Goal: Task Accomplishment & Management: Manage account settings

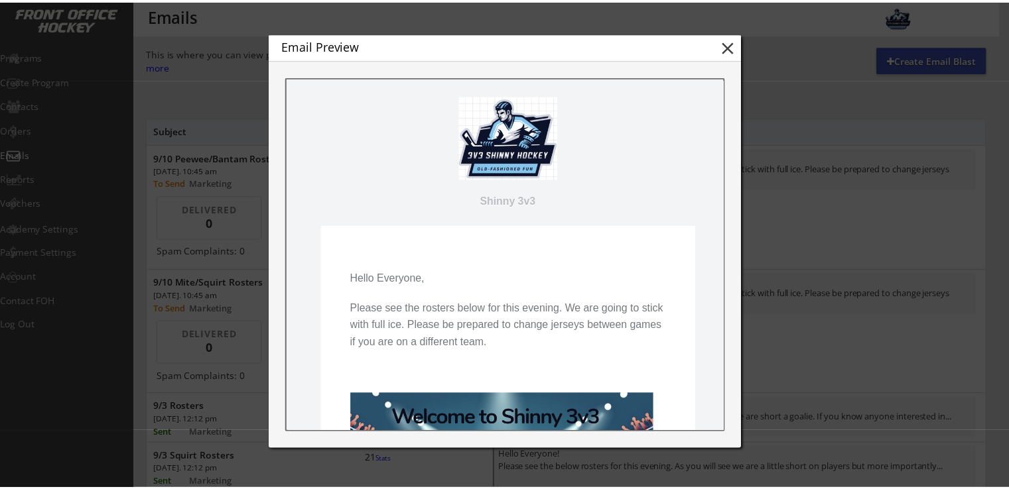
scroll to position [354, 0]
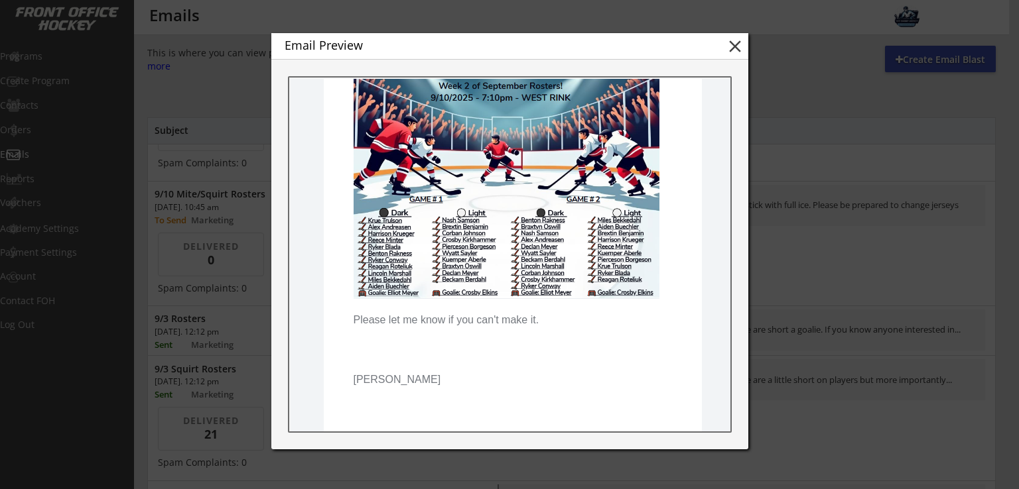
click at [732, 48] on button "close" at bounding box center [735, 46] width 20 height 20
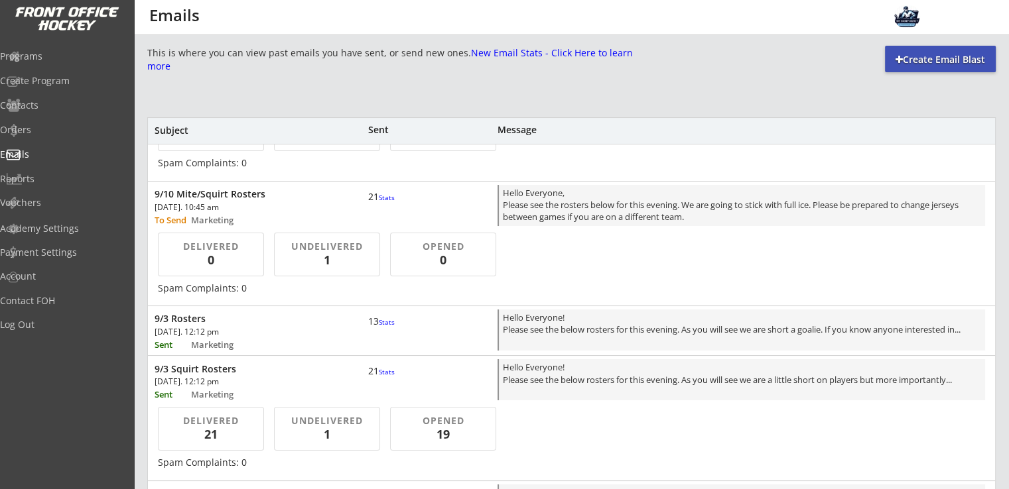
scroll to position [0, 0]
click at [243, 198] on div "9/10 Mite/Squirt Rosters" at bounding box center [245, 194] width 181 height 12
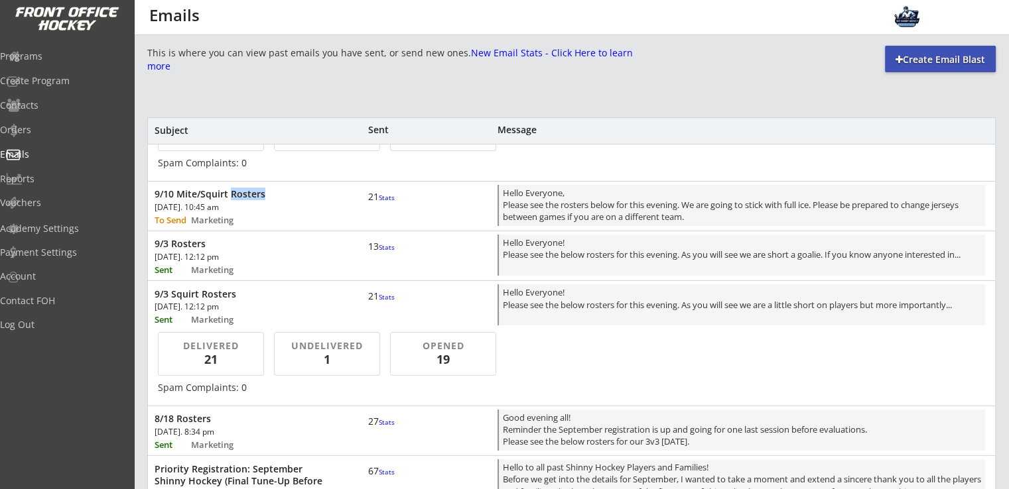
click at [243, 198] on div "9/10 Mite/Squirt Rosters" at bounding box center [245, 194] width 181 height 12
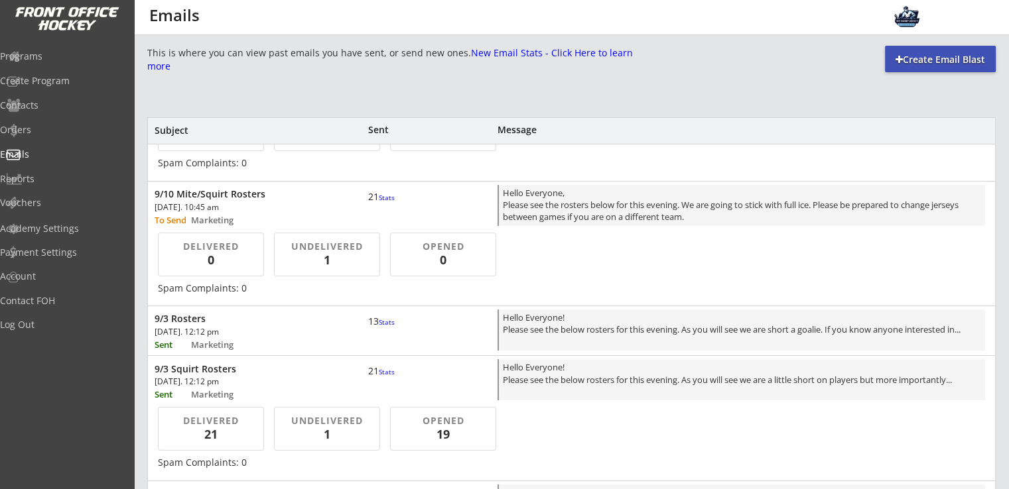
click at [242, 255] on div "0" at bounding box center [210, 260] width 76 height 17
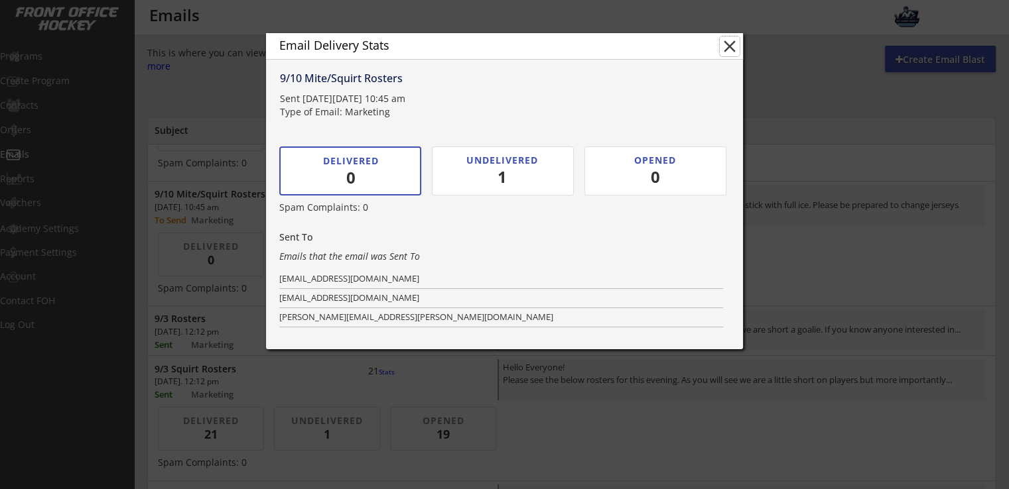
click at [730, 48] on button "close" at bounding box center [730, 46] width 20 height 20
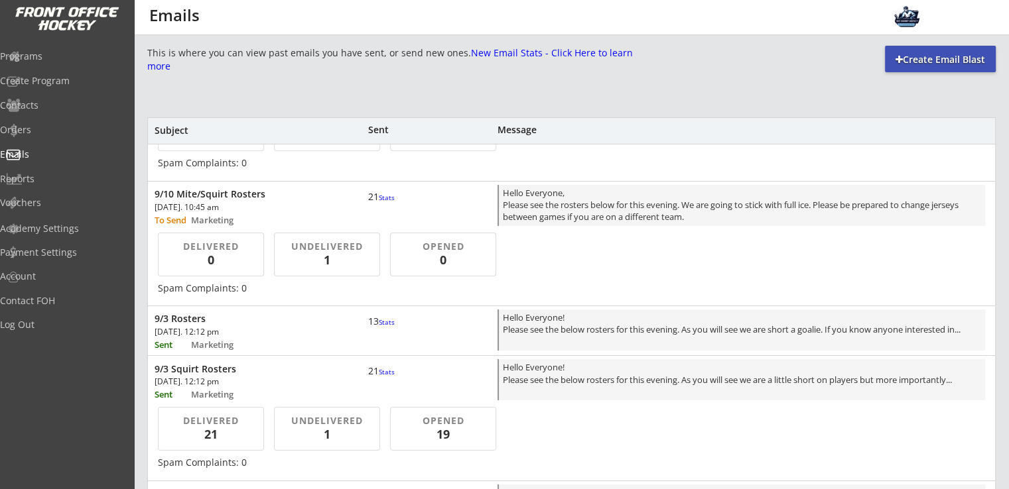
click at [356, 262] on div "1" at bounding box center [327, 260] width 84 height 17
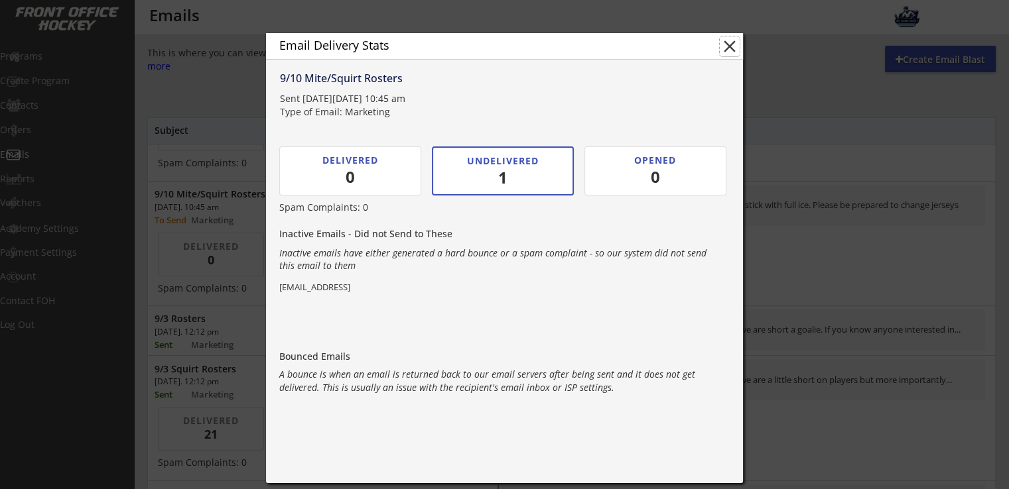
click at [730, 53] on button "close" at bounding box center [730, 46] width 20 height 20
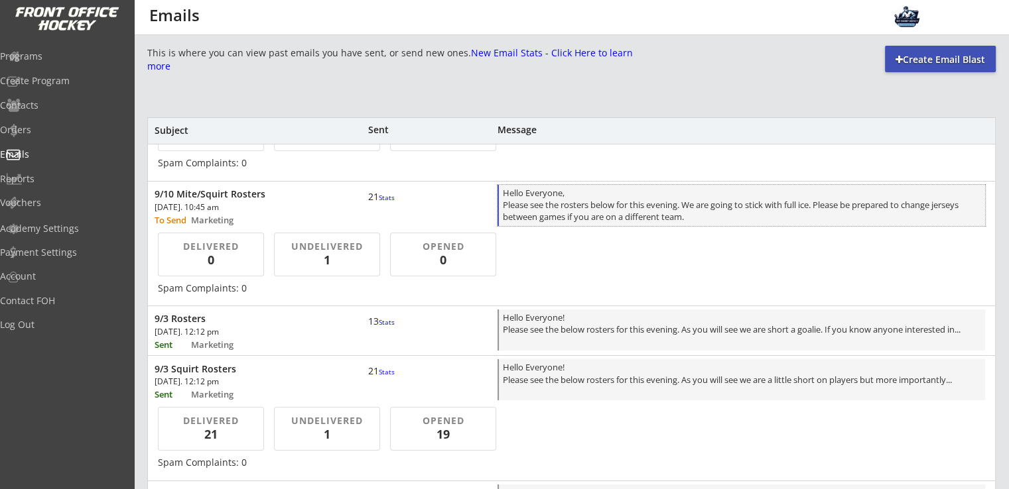
click at [645, 216] on div "Hello Everyone, Please see the rosters below for this evening. We are going to …" at bounding box center [742, 206] width 478 height 39
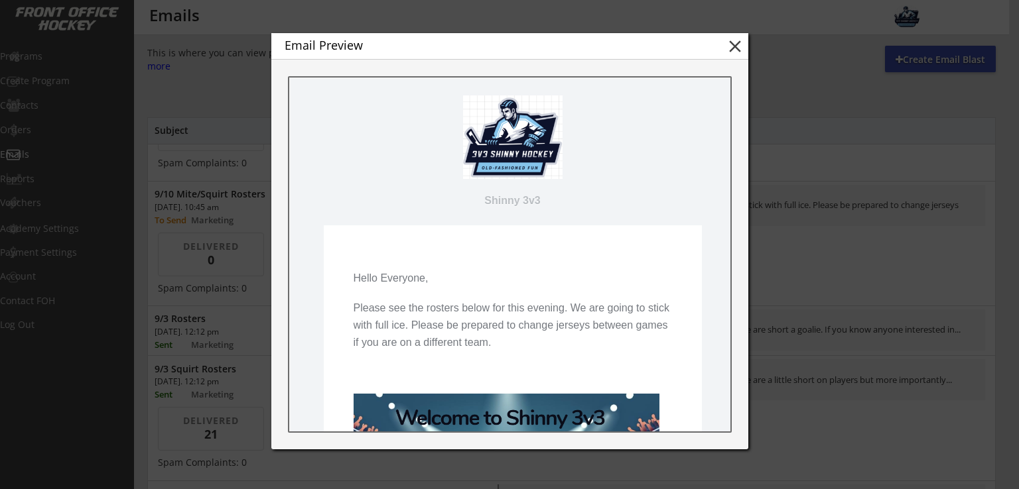
click at [738, 47] on button "close" at bounding box center [735, 46] width 20 height 20
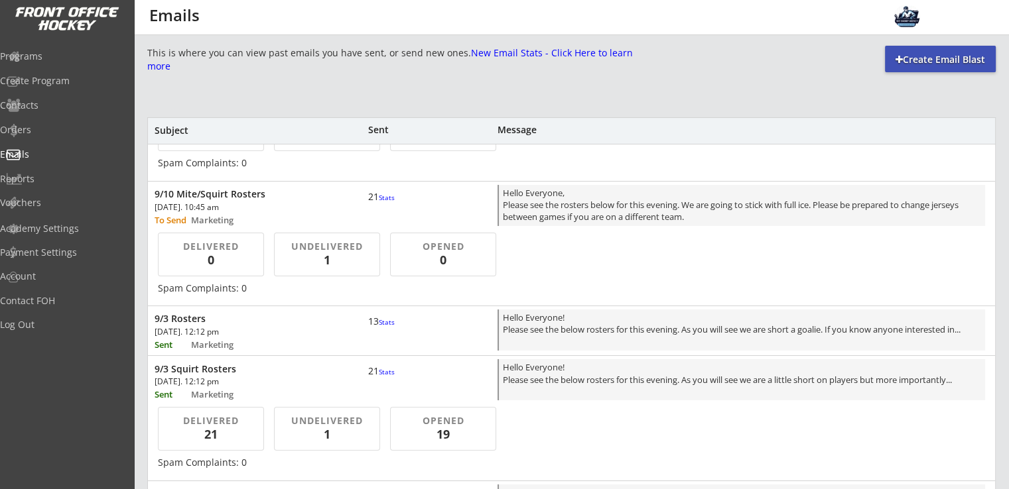
click at [236, 204] on div "[DATE]. 10:45 am" at bounding box center [230, 208] width 151 height 8
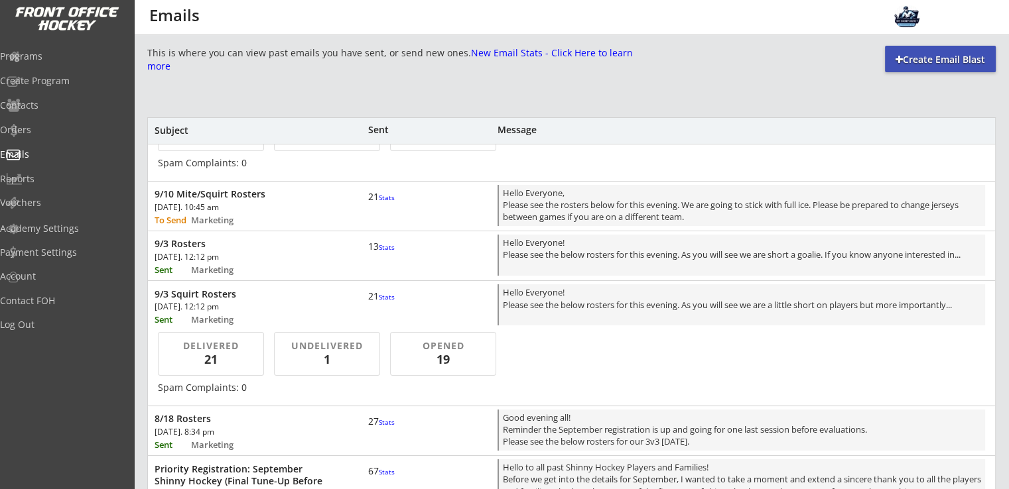
click at [237, 208] on div "[DATE]. 10:45 am" at bounding box center [230, 208] width 151 height 8
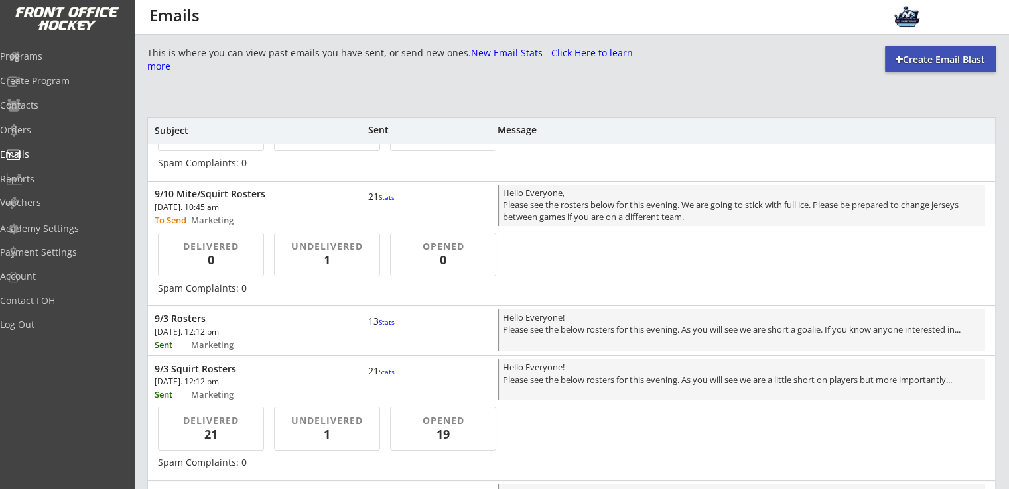
scroll to position [176, 0]
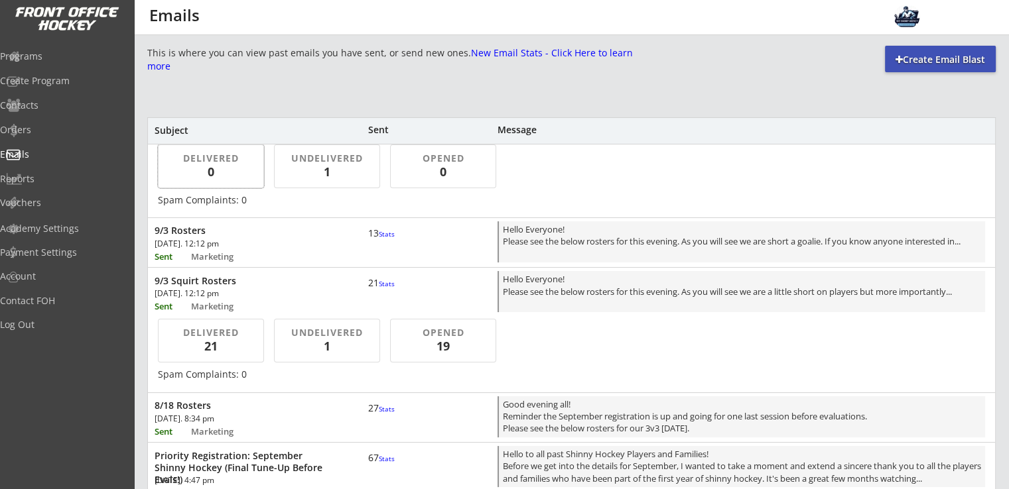
click at [249, 185] on div "DELIVERED 0" at bounding box center [211, 167] width 106 height 44
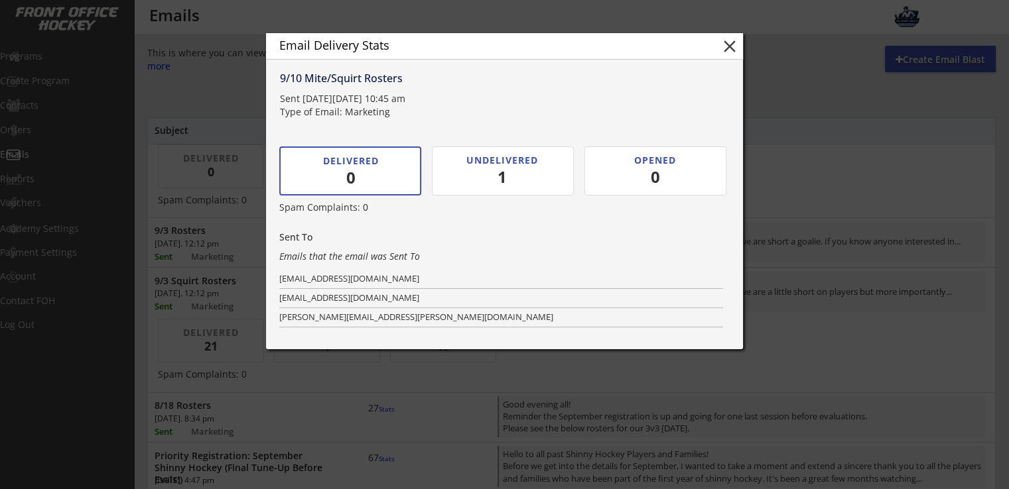
click at [530, 184] on div "1" at bounding box center [502, 177] width 83 height 23
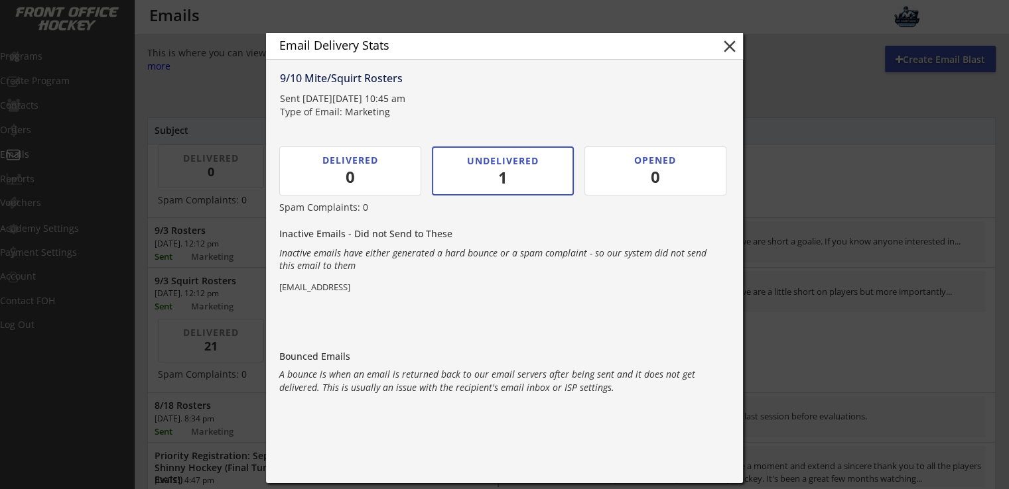
click at [374, 171] on div "0" at bounding box center [350, 177] width 76 height 23
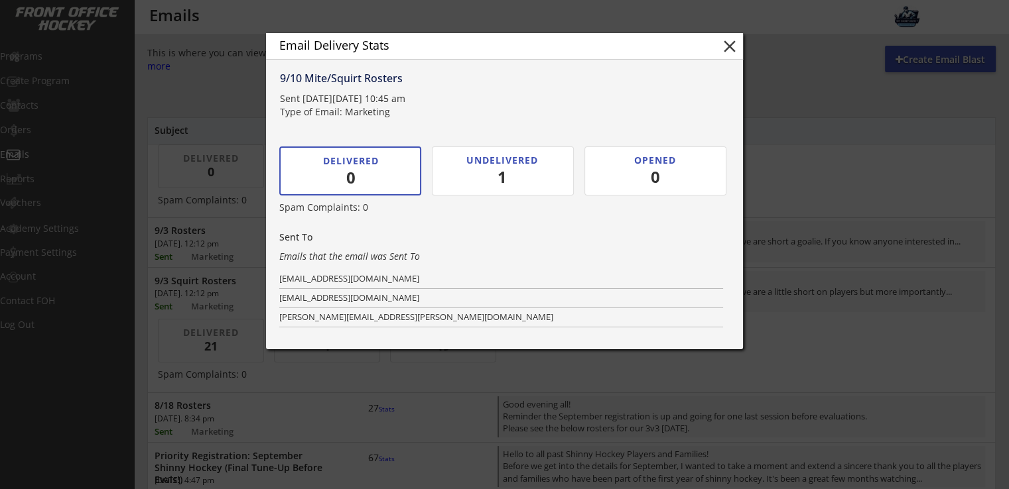
click at [552, 176] on div "UNDELIVERED 1" at bounding box center [503, 171] width 142 height 49
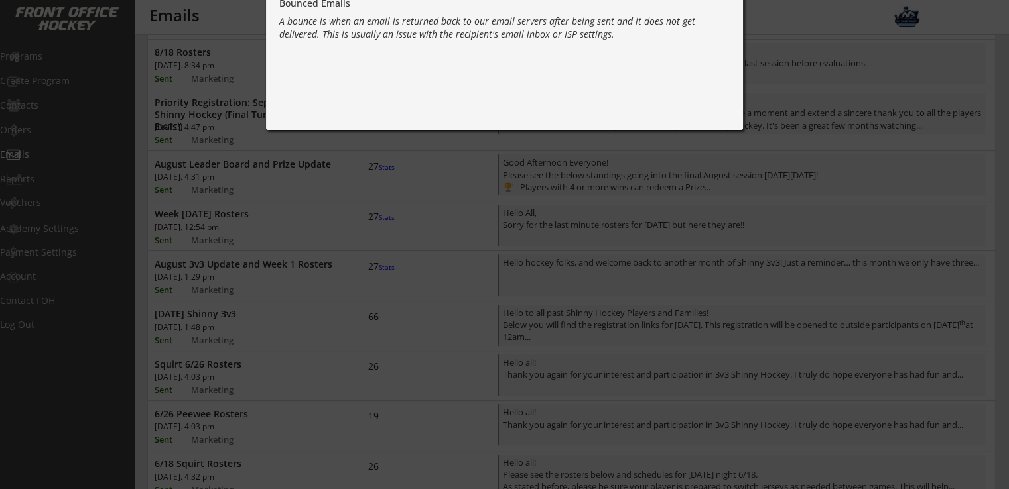
scroll to position [0, 0]
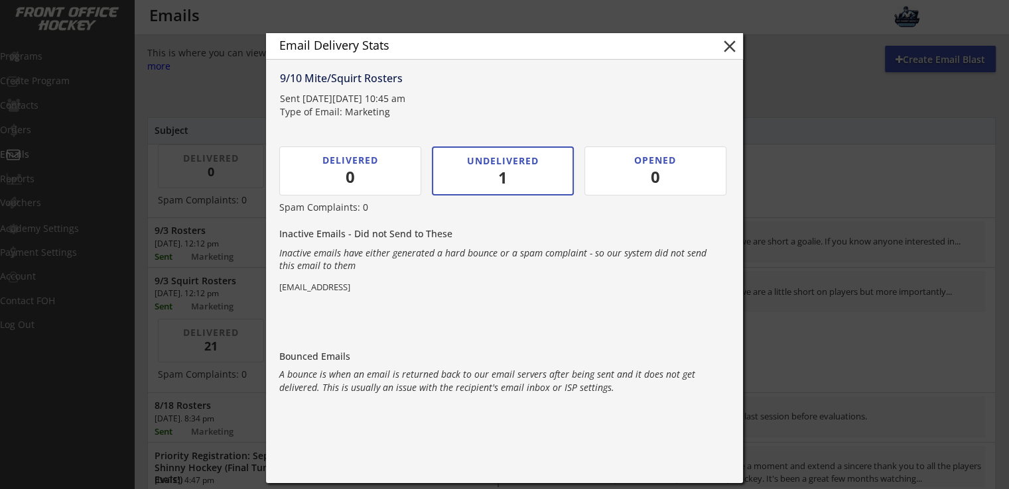
click at [676, 176] on div "0" at bounding box center [656, 177] width 84 height 23
click at [730, 47] on button "close" at bounding box center [730, 46] width 20 height 20
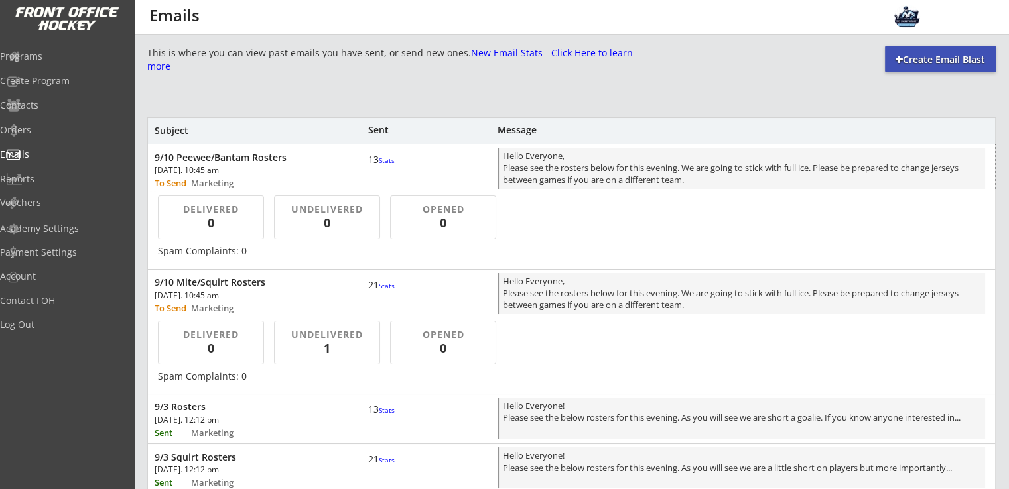
click at [377, 157] on div "13 Stats" at bounding box center [388, 160] width 40 height 12
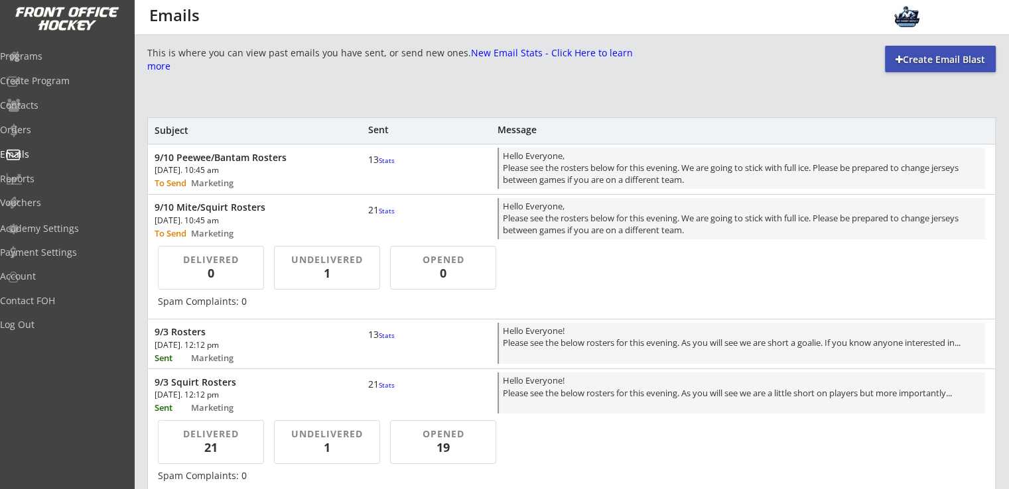
click at [233, 200] on div "9/10 Mite/Squirt Rosters [DATE]. 10:45 am To Send Marketing 21 Stats Hello Ever…" at bounding box center [571, 218] width 847 height 46
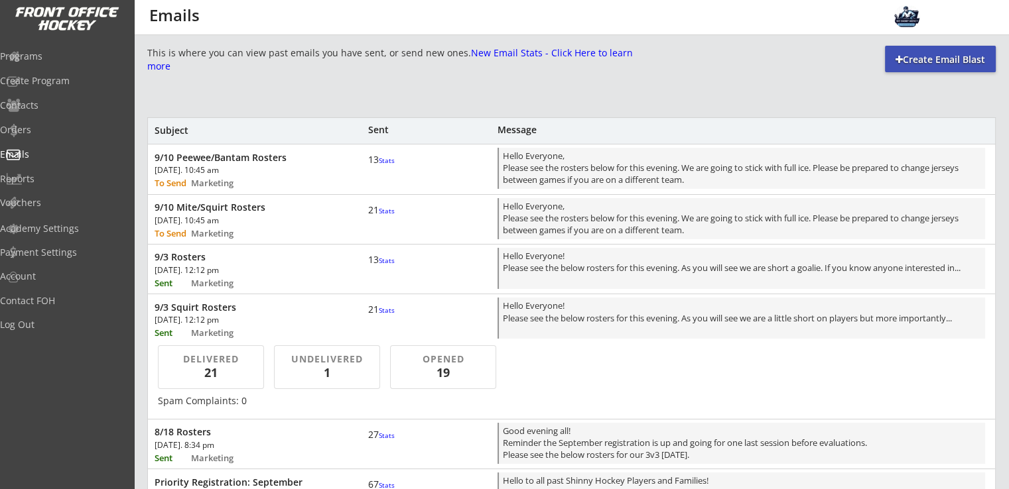
click at [210, 172] on div "[DATE]. 10:45 am" at bounding box center [230, 170] width 151 height 8
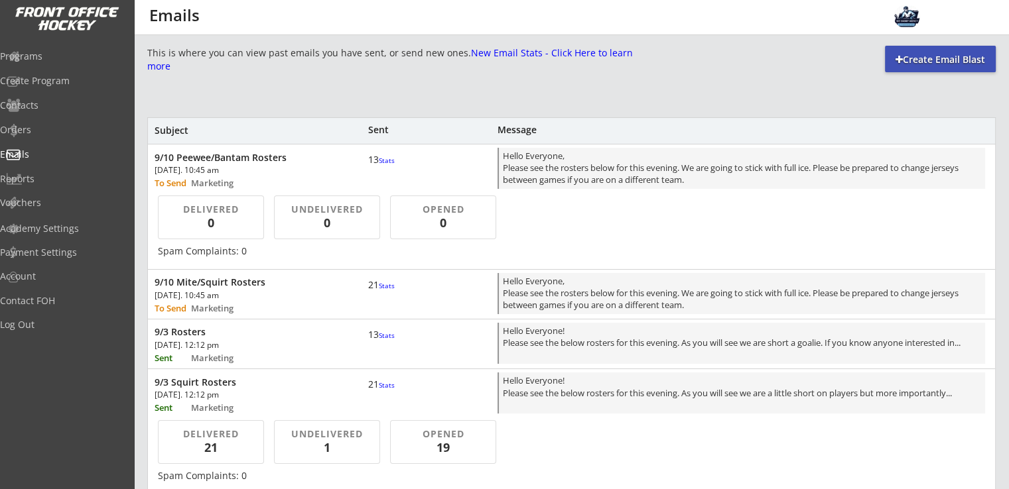
click at [294, 216] on div "0" at bounding box center [327, 223] width 84 height 17
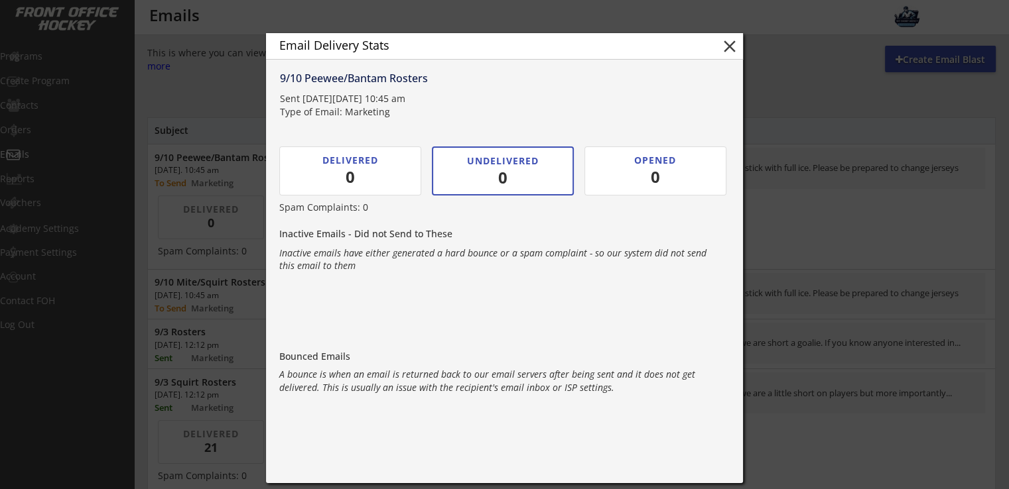
click at [725, 46] on button "close" at bounding box center [730, 46] width 20 height 20
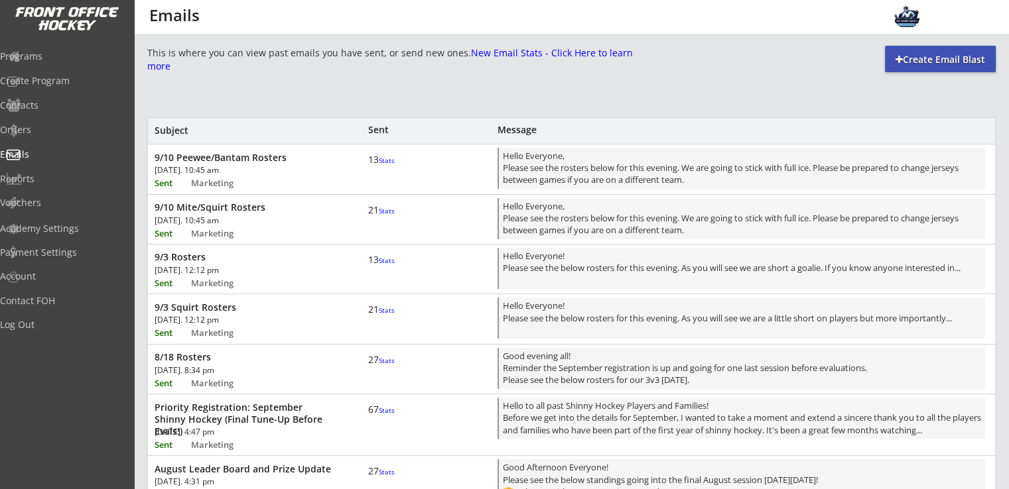
click at [249, 168] on div "[DATE]. 10:45 am" at bounding box center [230, 170] width 151 height 8
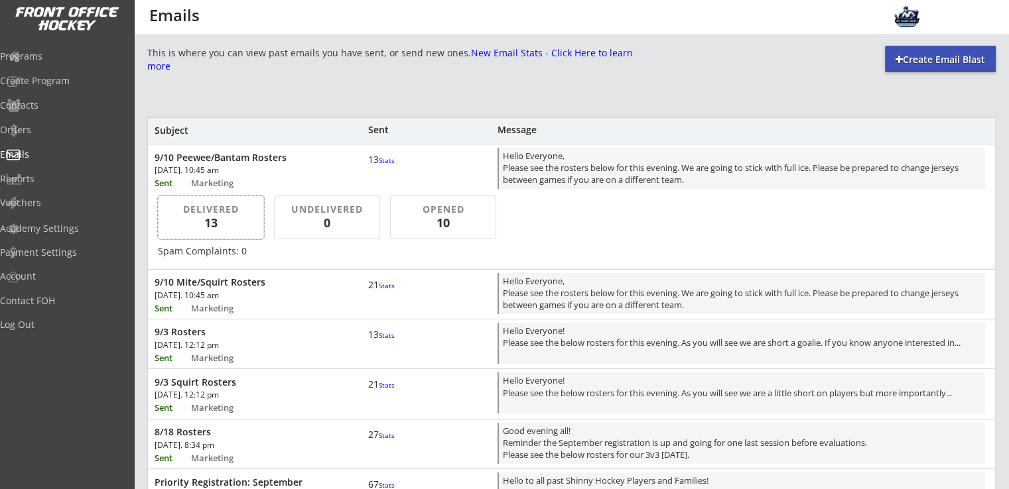
click at [237, 215] on div "13" at bounding box center [210, 223] width 76 height 17
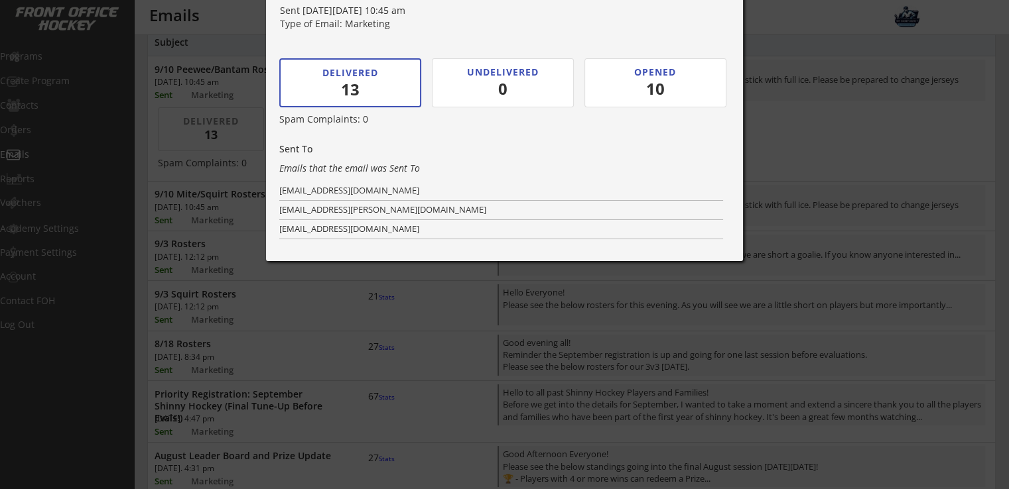
click at [469, 352] on div at bounding box center [504, 244] width 1009 height 489
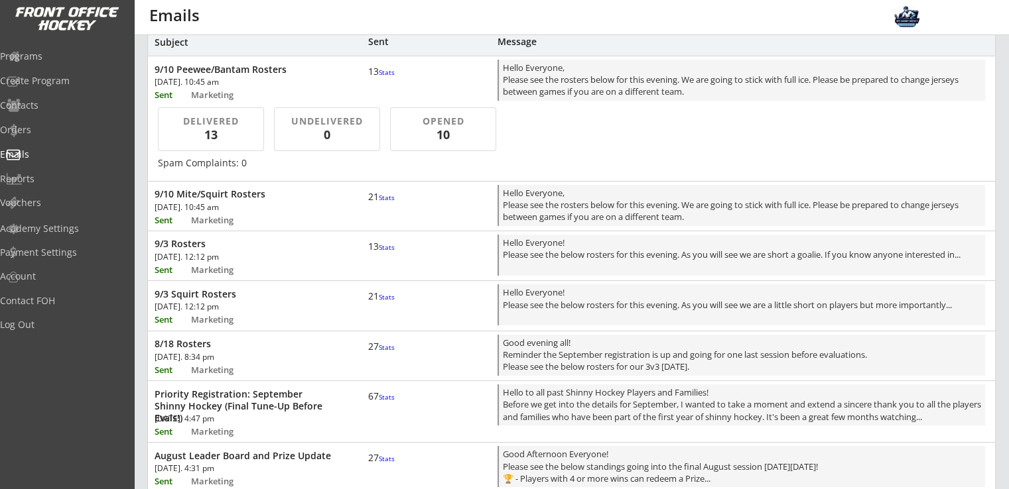
click at [337, 200] on div "9/10 Mite/Squirt Rosters Wed, Sep 10th, 2025. 10:45 am Sent Marketing 21 Stats …" at bounding box center [571, 205] width 847 height 46
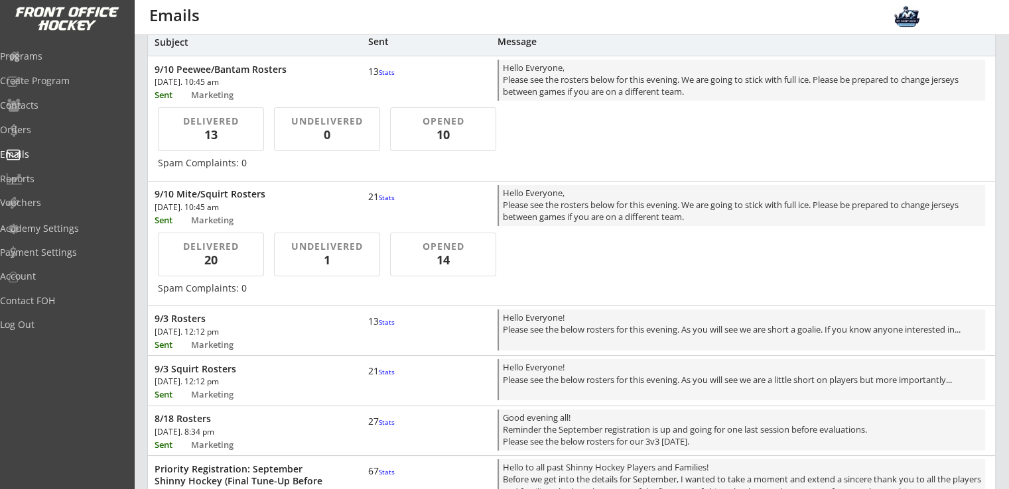
click at [348, 258] on div "1" at bounding box center [327, 260] width 84 height 17
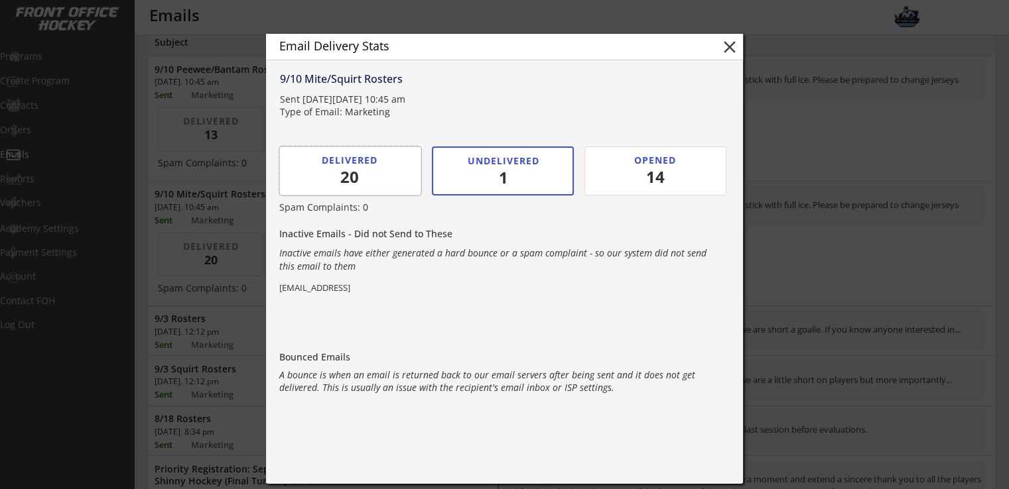
click at [367, 174] on div "20" at bounding box center [350, 177] width 76 height 23
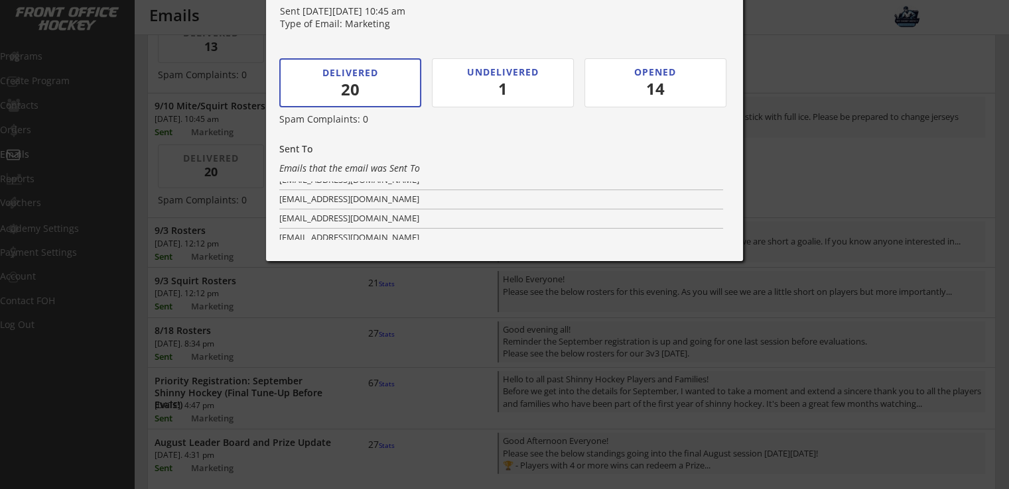
scroll to position [97, 0]
click at [55, 153] on div at bounding box center [504, 244] width 1009 height 489
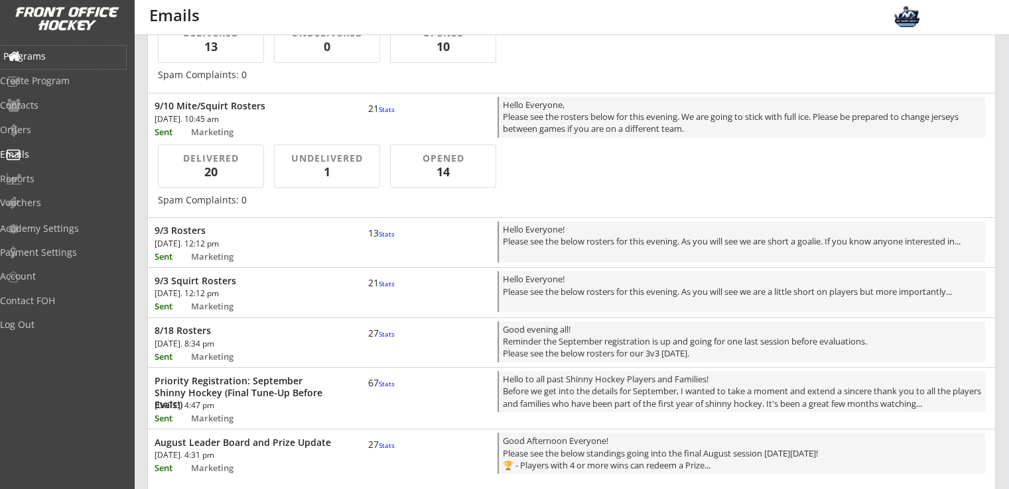
click at [54, 59] on div "Programs" at bounding box center [62, 56] width 119 height 9
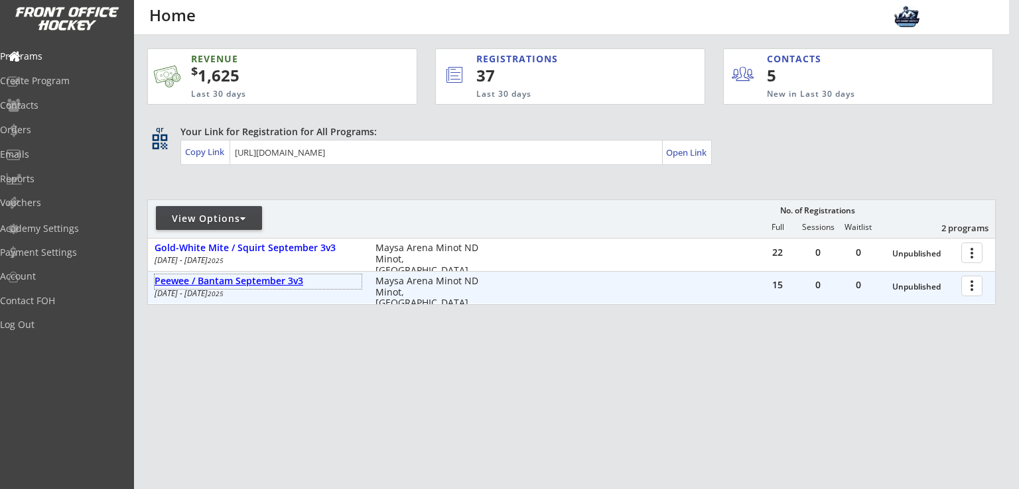
click at [275, 279] on div "Peewee / Bantam September 3v3" at bounding box center [258, 281] width 207 height 11
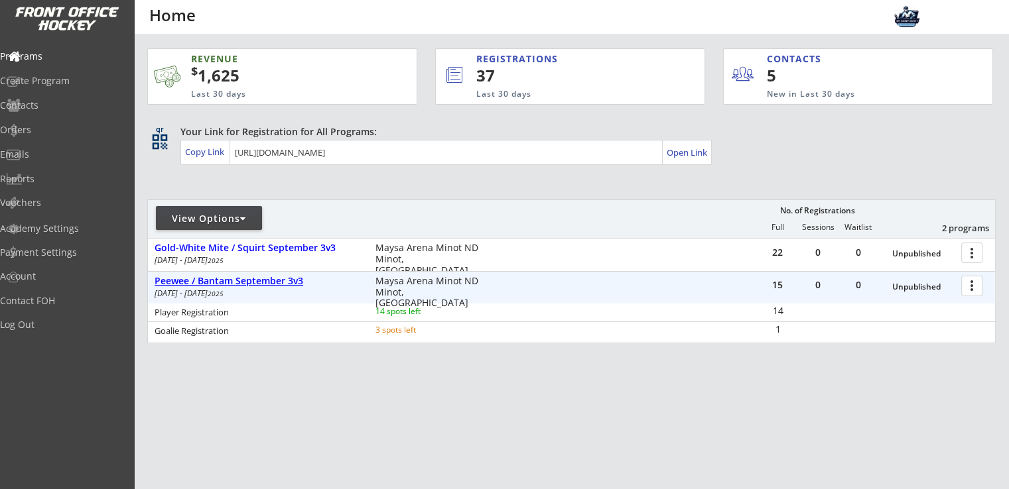
click at [269, 287] on div "Peewee / Bantam September 3v3" at bounding box center [258, 282] width 207 height 15
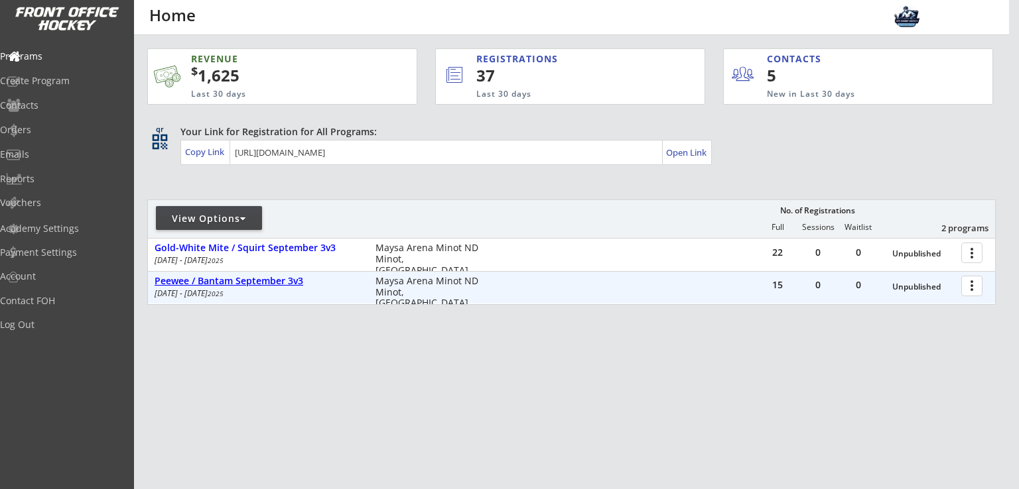
click at [271, 290] on div "Sep 3 - Sep 22 2025" at bounding box center [256, 294] width 203 height 8
click at [279, 279] on div "Peewee / Bantam September 3v3" at bounding box center [258, 281] width 207 height 11
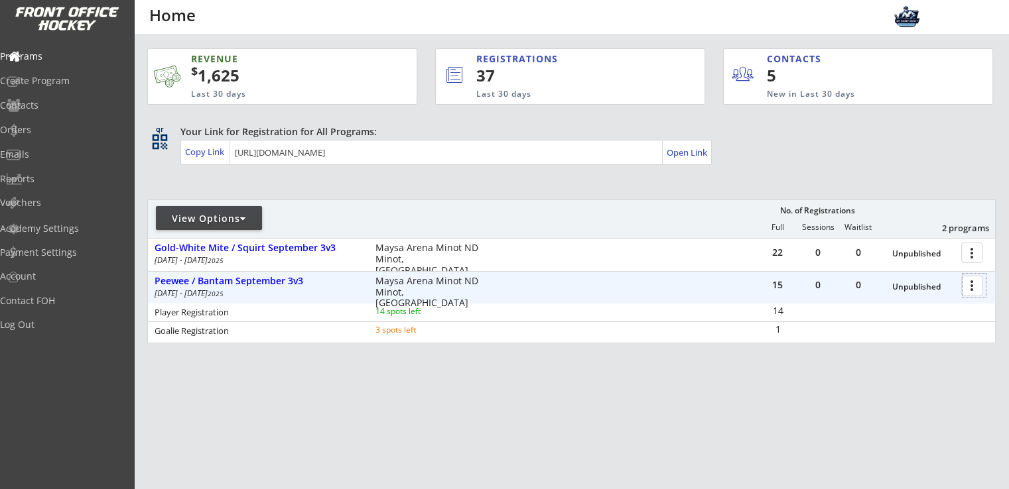
click at [984, 292] on div at bounding box center [973, 285] width 23 height 23
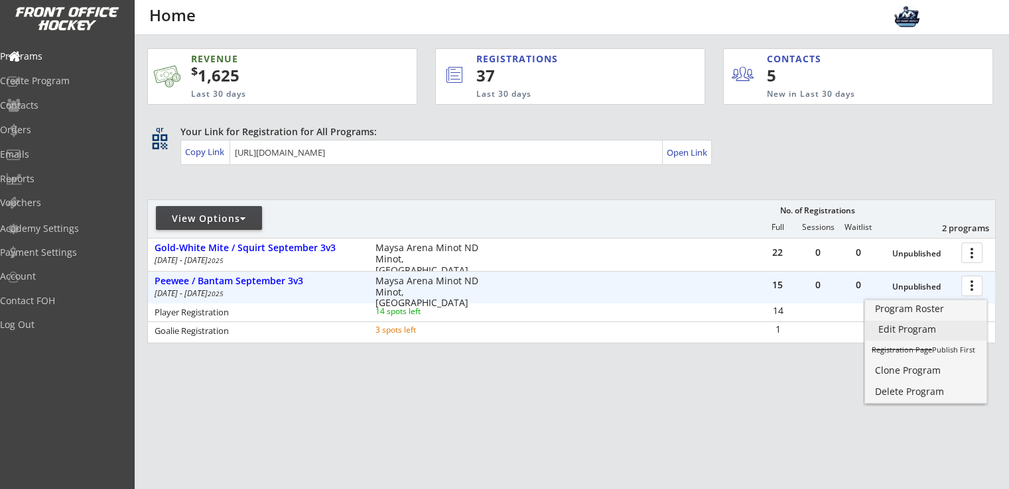
click at [924, 327] on div "Edit Program" at bounding box center [925, 329] width 95 height 9
